Goal: Ask a question

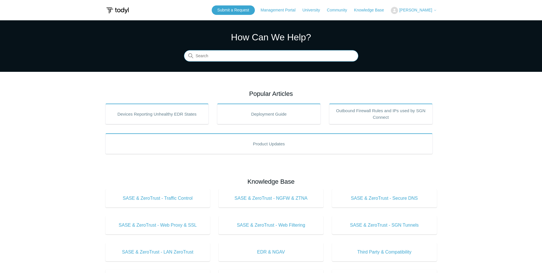
click at [332, 59] on input "Search" at bounding box center [271, 55] width 174 height 11
type input "intune"
click at [309, 61] on input "Search" at bounding box center [271, 55] width 174 height 11
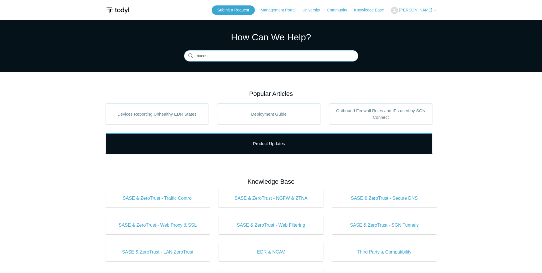
type input "macos"
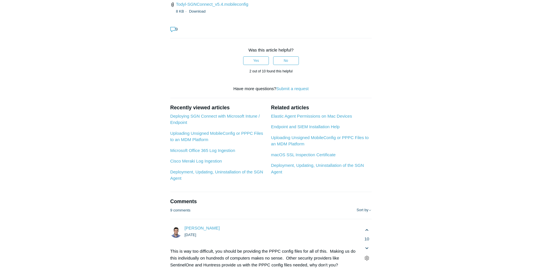
scroll to position [972, 0]
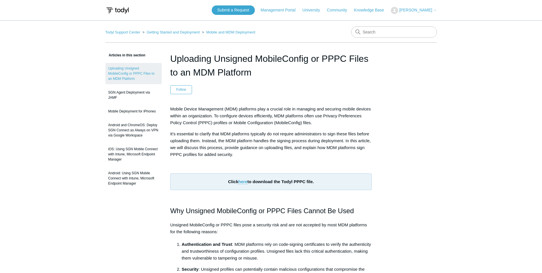
scroll to position [572, 0]
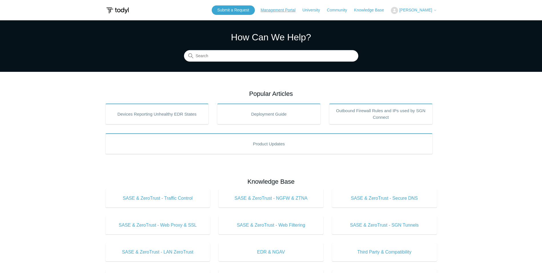
click at [288, 12] on link "Management Portal" at bounding box center [281, 10] width 41 height 6
click at [287, 9] on link "Management Portal" at bounding box center [281, 10] width 41 height 6
click at [323, 58] on input "Search" at bounding box center [271, 55] width 174 height 11
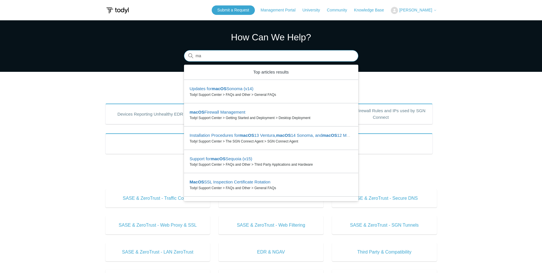
type input "m"
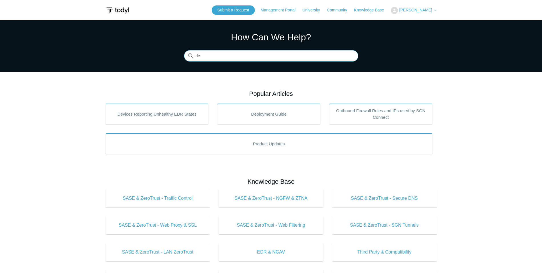
type input "d"
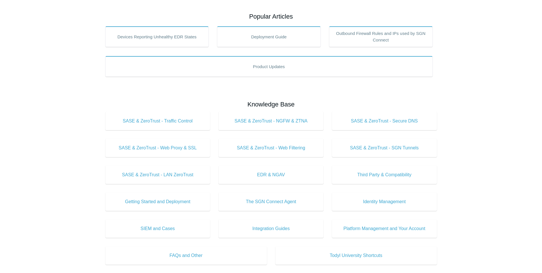
scroll to position [57, 0]
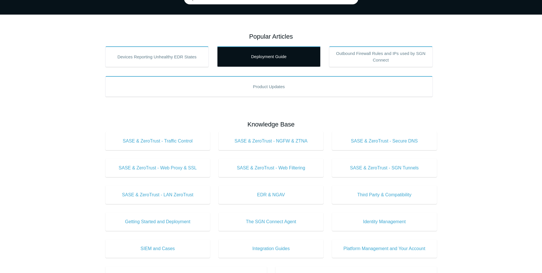
click at [279, 54] on link "Deployment Guide" at bounding box center [269, 56] width 104 height 21
click at [273, 61] on link "Deployment Guide" at bounding box center [269, 56] width 104 height 21
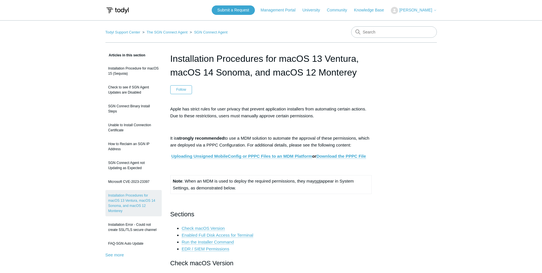
scroll to position [972, 0]
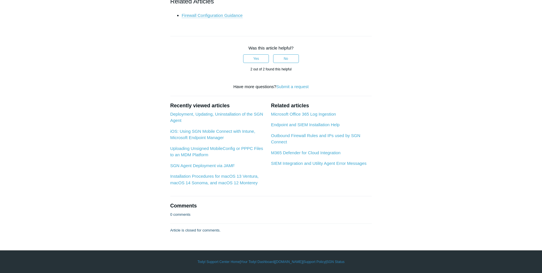
scroll to position [2059, 0]
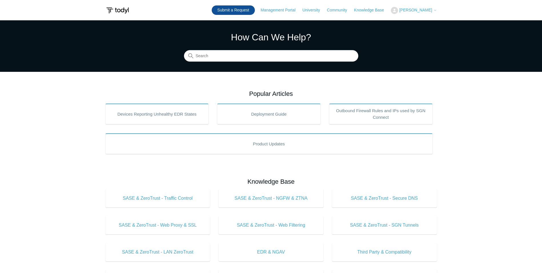
click at [232, 5] on header "Submit a Request Management Portal University Community Knowledge Base Edward T…" at bounding box center [272, 10] width 332 height 20
click at [234, 7] on link "Submit a Request" at bounding box center [233, 9] width 43 height 9
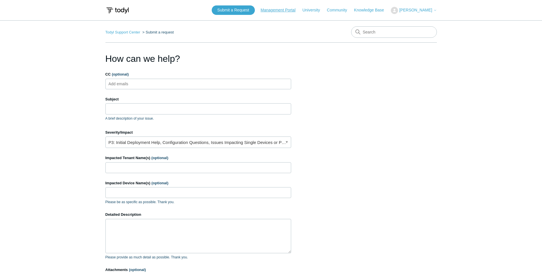
click at [278, 11] on link "Management Portal" at bounding box center [281, 10] width 41 height 6
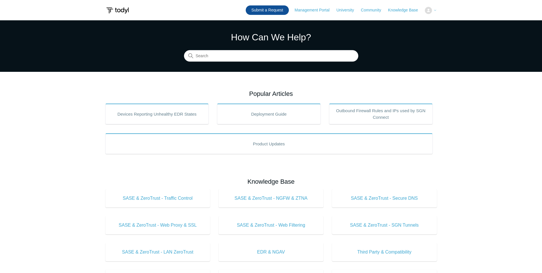
click at [264, 11] on link "Submit a Request" at bounding box center [267, 9] width 43 height 9
click at [475, 119] on main "Todyl Support Center How Can We Help? Search Popular Articles Devices Reporting…" at bounding box center [271, 256] width 542 height 473
click at [239, 6] on link "Submit a Request" at bounding box center [233, 9] width 43 height 9
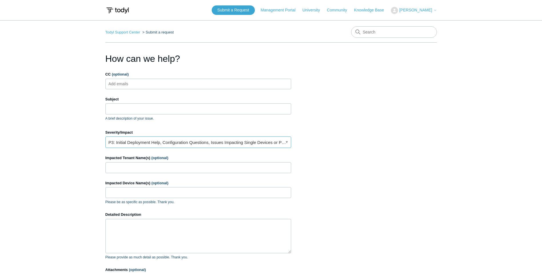
click at [160, 143] on link "P3: Initial Deployment Help, Configuration Questions, Issues Impacting Single D…" at bounding box center [199, 141] width 186 height 11
click at [160, 143] on link "-" at bounding box center [199, 141] width 186 height 11
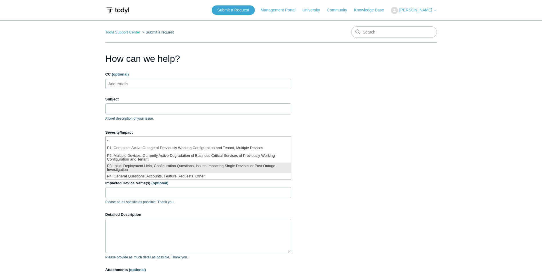
drag, startPoint x: 160, startPoint y: 143, endPoint x: 164, endPoint y: 166, distance: 23.5
click at [164, 166] on li "P3: Initial Deployment Help, Configuration Questions, Issues Impacting Single D…" at bounding box center [198, 167] width 185 height 10
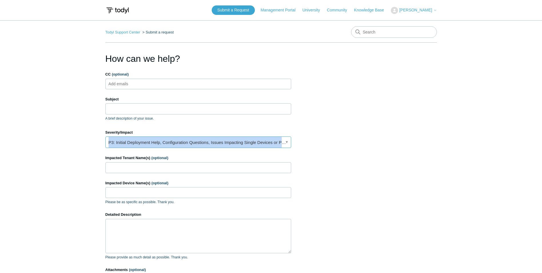
click at [153, 137] on link "P3: Initial Deployment Help, Configuration Questions, Issues Impacting Single D…" at bounding box center [199, 141] width 186 height 11
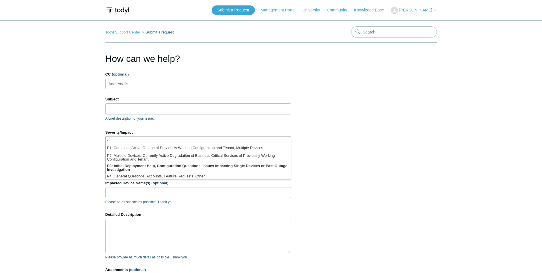
click at [89, 156] on main "Todyl Support Center Submit a request How can we help? CC (optional) Add emails…" at bounding box center [271, 167] width 542 height 295
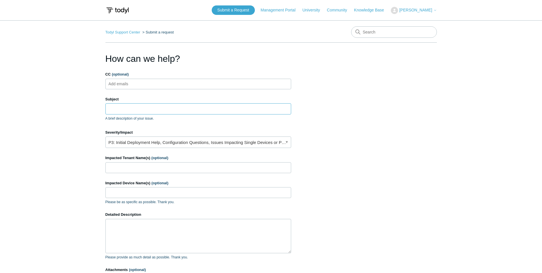
click at [130, 109] on input "Subject" at bounding box center [199, 108] width 186 height 11
paste input "Request for MacOS Deployment Documentation via Intune"
type input "Request for MacOS Deployment Documentation via Intune"
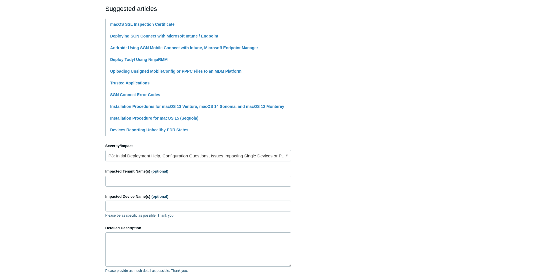
scroll to position [143, 0]
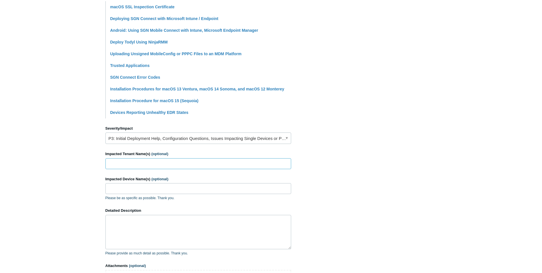
click at [144, 167] on input "Impacted Tenant Name(s) (optional)" at bounding box center [199, 163] width 186 height 11
type input "DivergeIT-Internal"
click at [151, 190] on input "Impacted Device Name(s) (optional)" at bounding box center [199, 188] width 186 height 11
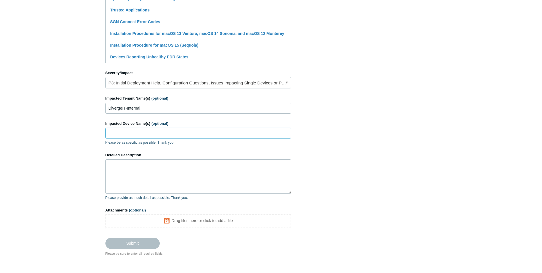
scroll to position [200, 0]
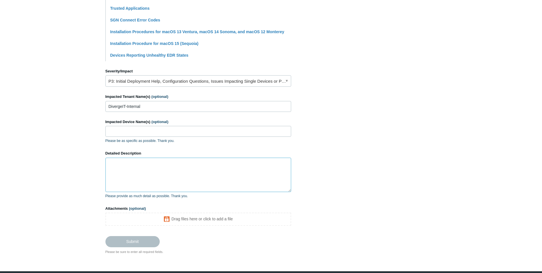
click at [145, 165] on textarea "Detailed Description" at bounding box center [199, 175] width 186 height 34
paste textarea "I hope you're doing well. I'm reaching out to request any available documentati…"
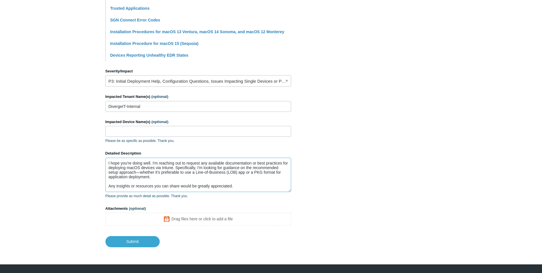
drag, startPoint x: 231, startPoint y: 186, endPoint x: 194, endPoint y: 180, distance: 38.0
click at [205, 182] on textarea "I hope you're doing well. I'm reaching out to request any available documentati…" at bounding box center [199, 175] width 186 height 34
click at [150, 176] on textarea "I hope you're doing well. I'm reaching out to request any available documentati…" at bounding box center [199, 175] width 186 height 34
drag, startPoint x: 151, startPoint y: 163, endPoint x: 104, endPoint y: 163, distance: 46.9
click at [104, 163] on main "Todyl Support Center Submit a request How can we help? CC (optional) Add emails…" at bounding box center [271, 33] width 542 height 427
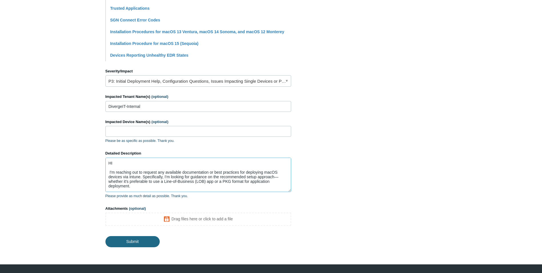
type textarea "HI I'm reaching out to request any available documentation or best practices fo…"
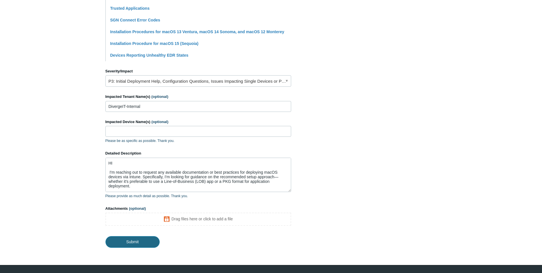
click at [141, 243] on input "Submit" at bounding box center [133, 241] width 54 height 11
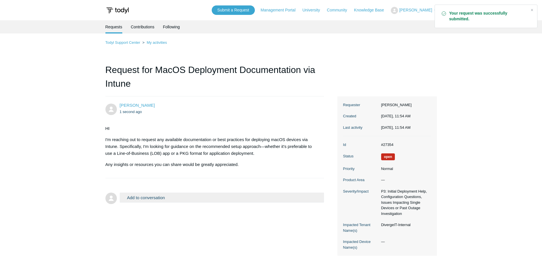
drag, startPoint x: 397, startPoint y: 61, endPoint x: 389, endPoint y: 63, distance: 9.0
click at [389, 63] on div "Todyl Support Center My activities Request for MacOS Deployment Documentation v…" at bounding box center [272, 147] width 332 height 216
click at [531, 8] on div "Close" at bounding box center [532, 10] width 8 height 8
